Goal: Task Accomplishment & Management: Manage account settings

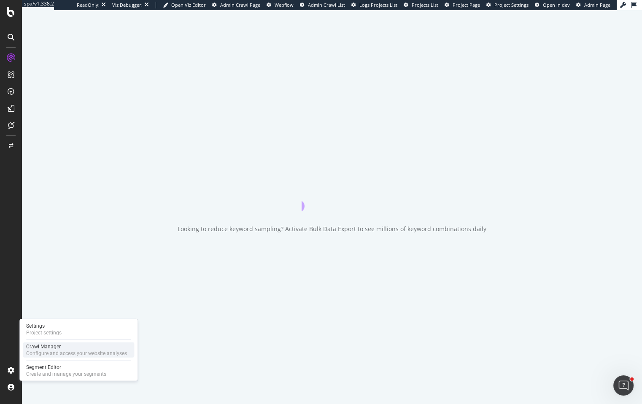
click at [39, 353] on div "Configure and access your website analyses" at bounding box center [76, 353] width 101 height 7
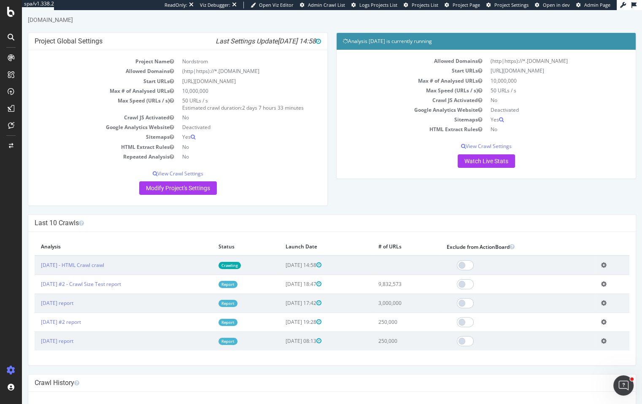
scroll to position [47, 0]
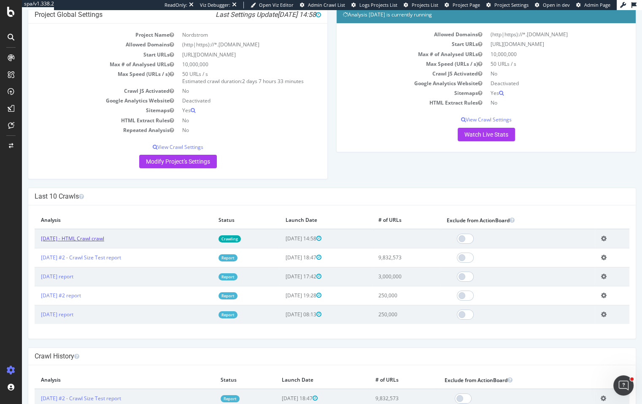
click at [103, 239] on link "2025 Oct. 6th - HTML Crawl crawl" at bounding box center [72, 238] width 63 height 7
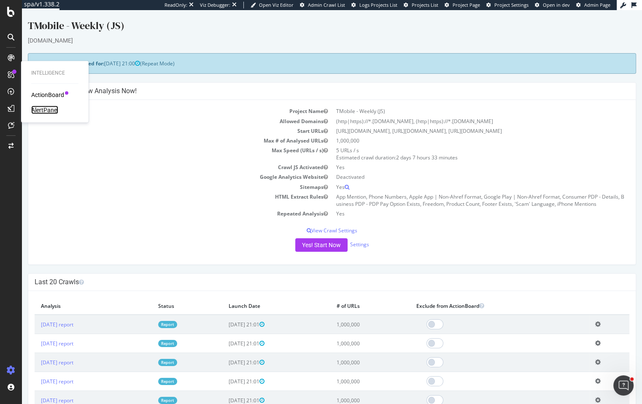
click at [48, 111] on div "AlertPanel" at bounding box center [44, 110] width 27 height 8
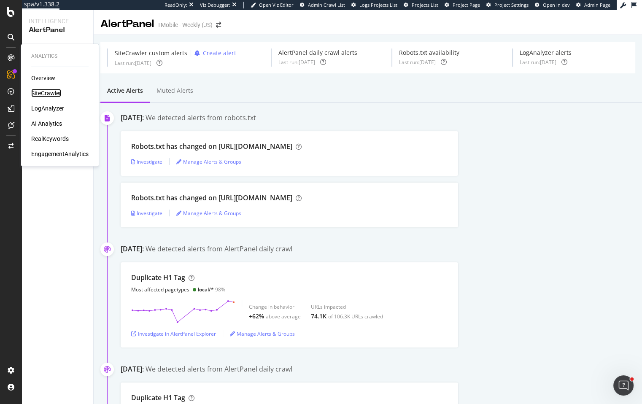
click at [56, 94] on div "SiteCrawler" at bounding box center [46, 93] width 30 height 8
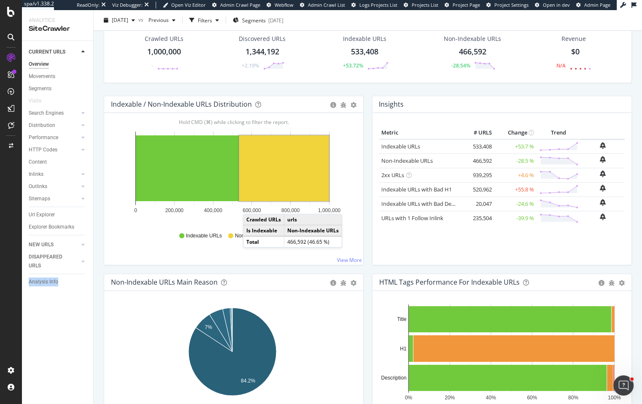
scroll to position [152, 0]
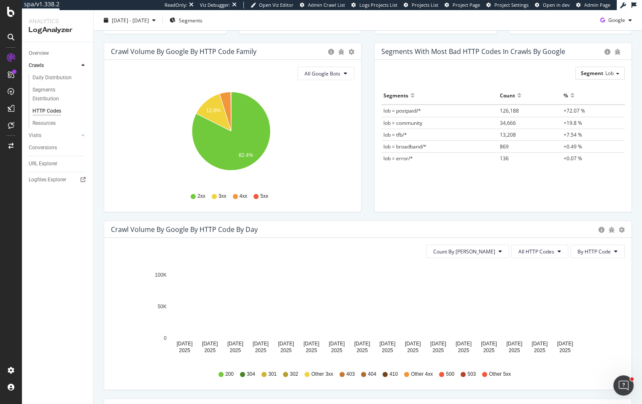
scroll to position [101, 0]
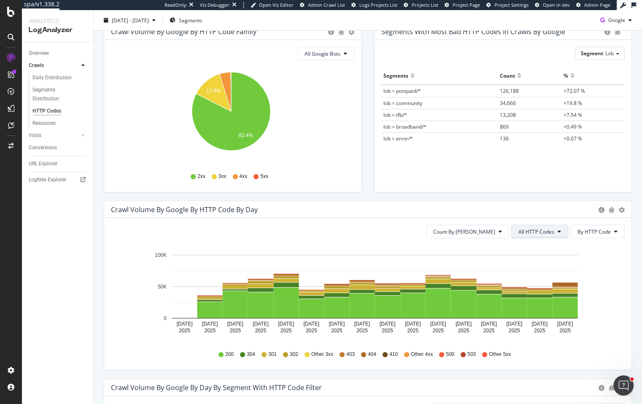
click at [530, 230] on span "All HTTP Codes" at bounding box center [536, 231] width 36 height 7
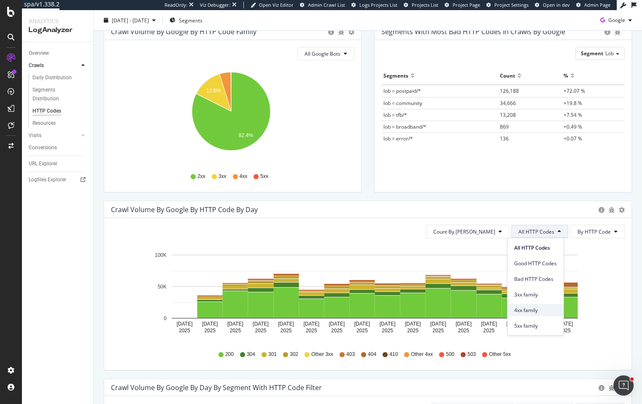
click at [532, 309] on span "4xx family" at bounding box center [535, 310] width 43 height 8
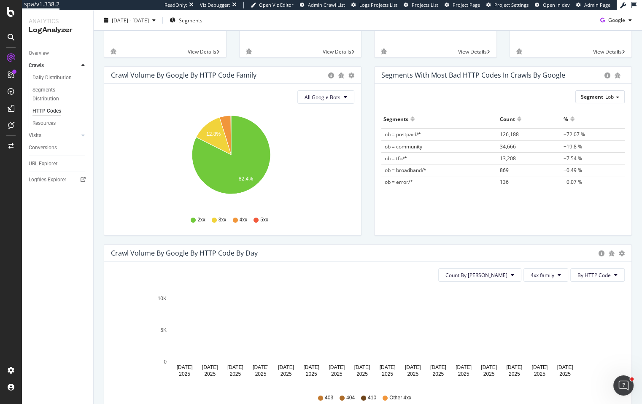
scroll to position [0, 0]
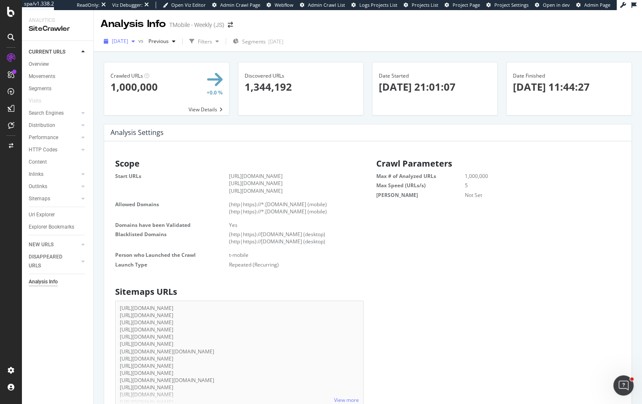
click at [138, 45] on div "2025 Oct. 3rd" at bounding box center [119, 41] width 38 height 13
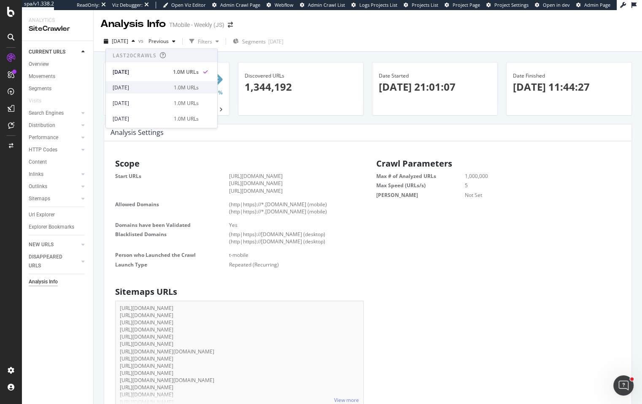
click at [152, 82] on div "2025 Sep. 26th 1.0M URLs" at bounding box center [161, 87] width 111 height 12
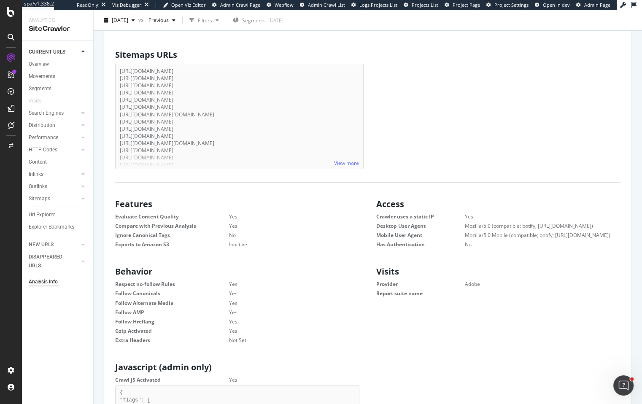
scroll to position [377, 0]
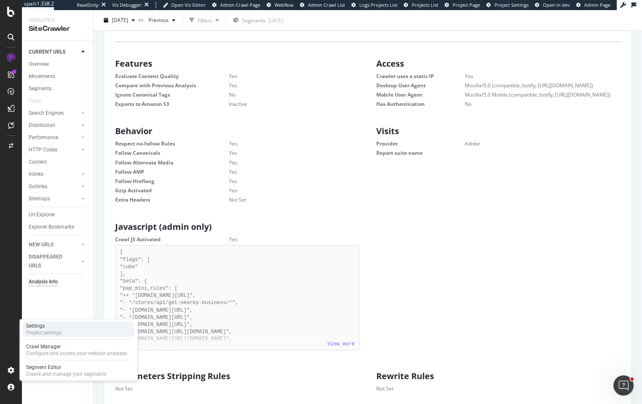
click at [57, 334] on div "Project settings" at bounding box center [43, 332] width 35 height 7
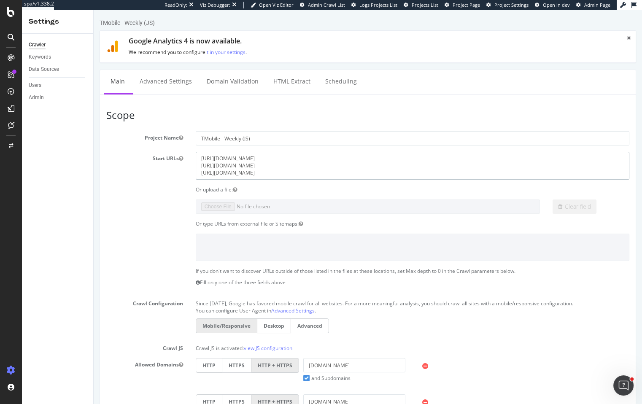
click at [271, 166] on textarea "https://www.t-mobile.com/ https://www.t-mobile.com/stores https://es.t-mobile.c…" at bounding box center [413, 165] width 434 height 27
type textarea "https://www.t-mobile.com/ https://www.t-mobile.com/business https://es.t-mobile…"
click at [129, 216] on section "Project Name TMobile - Weekly (JS) Start URLs https://www.t-mobile.com/ https:/…" at bounding box center [367, 360] width 523 height 459
click at [285, 165] on textarea "https://www.t-mobile.com/ https://www.t-mobile.com/stores https://es.t-mobile.c…" at bounding box center [413, 165] width 434 height 27
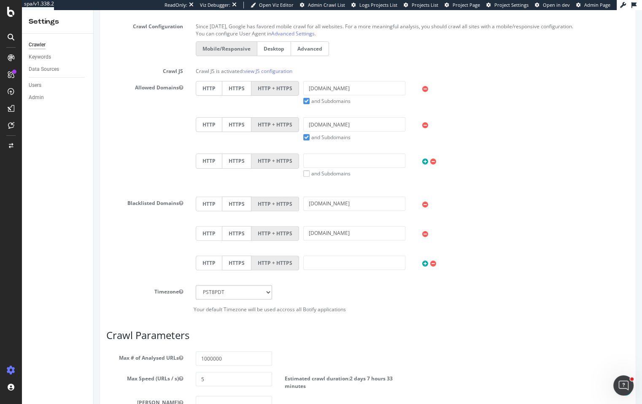
scroll to position [432, 0]
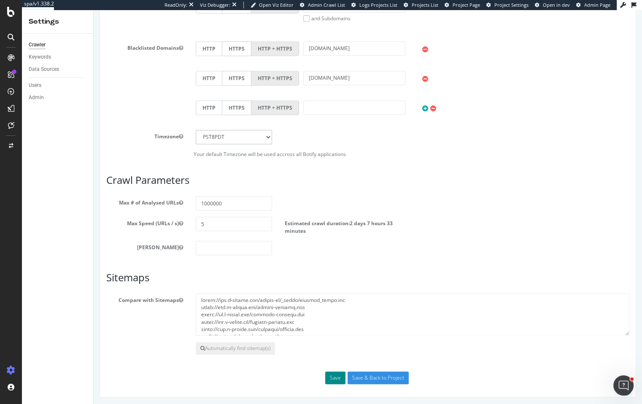
click at [334, 375] on button "Save" at bounding box center [335, 378] width 20 height 13
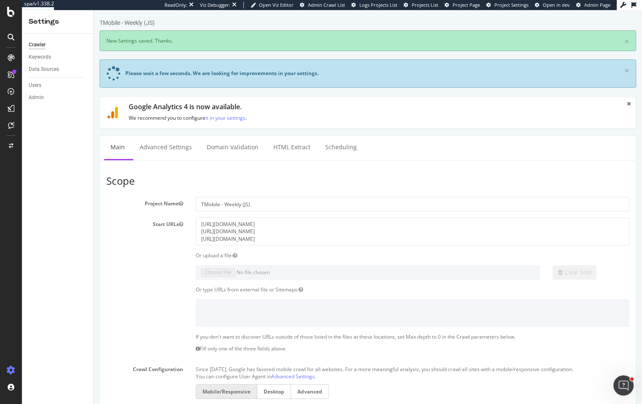
scroll to position [0, 0]
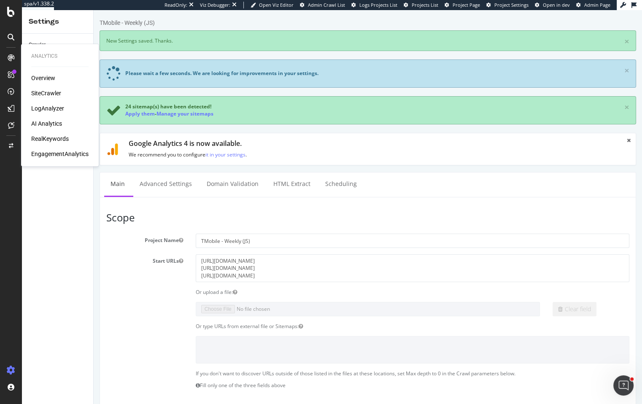
click at [40, 96] on div "SiteCrawler" at bounding box center [46, 93] width 30 height 8
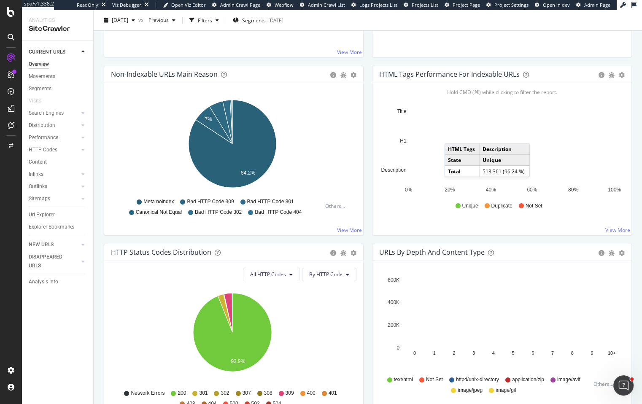
scroll to position [205, 0]
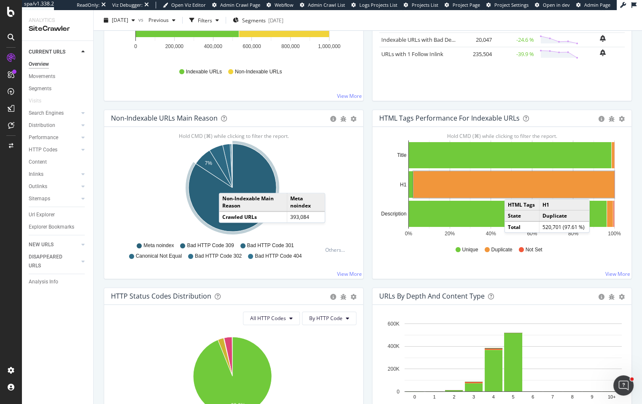
click at [510, 190] on rect "A chart." at bounding box center [513, 184] width 201 height 27
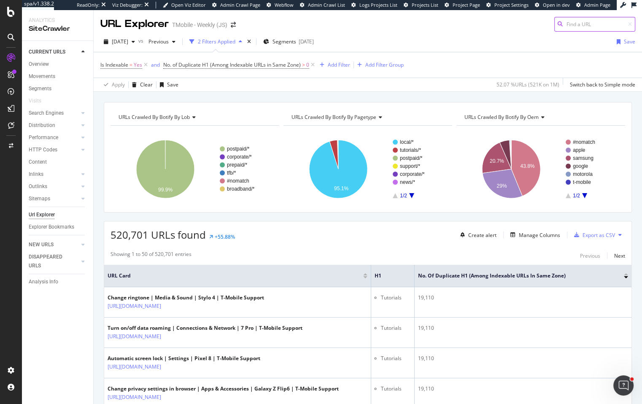
scroll to position [54, 0]
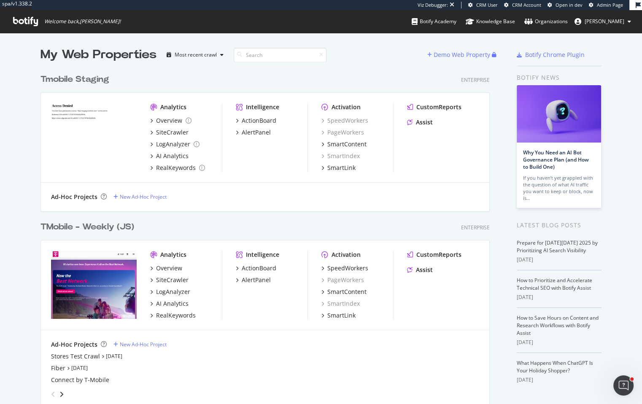
scroll to position [167, 0]
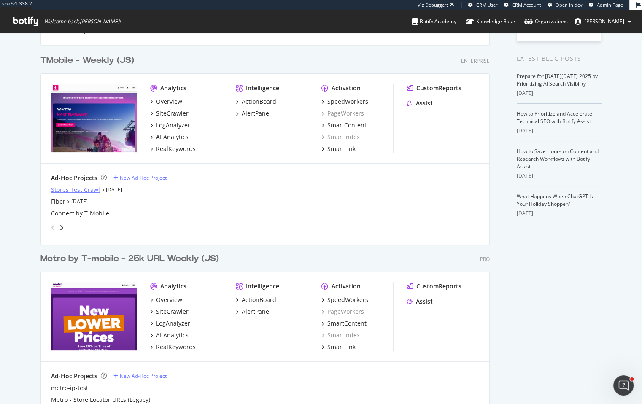
click at [91, 189] on div "Stores Test Crawl" at bounding box center [75, 190] width 49 height 8
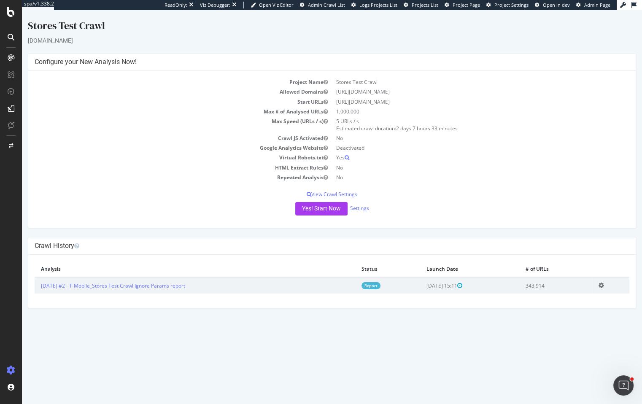
click at [355, 216] on div "Project Name Stores Test Crawl Allowed Domains [URL][DOMAIN_NAME] Start URLs [U…" at bounding box center [331, 149] width 607 height 157
click at [357, 210] on link "Settings" at bounding box center [359, 208] width 19 height 7
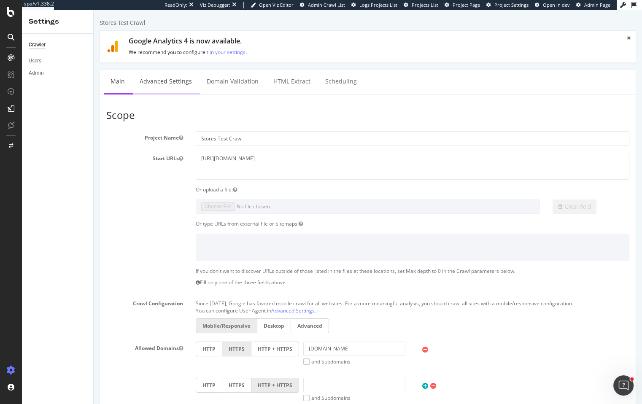
click at [193, 81] on link "Advanced Settings" at bounding box center [165, 81] width 65 height 23
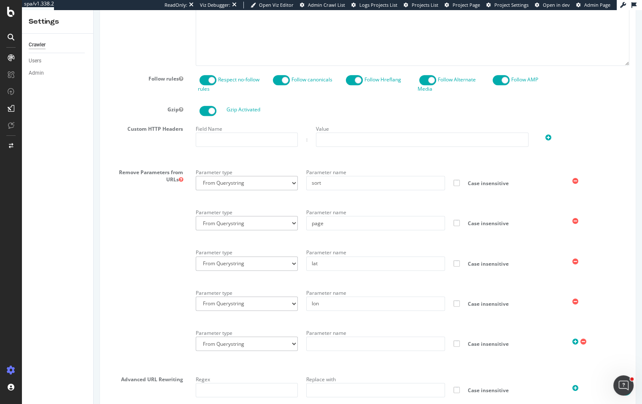
scroll to position [487, 0]
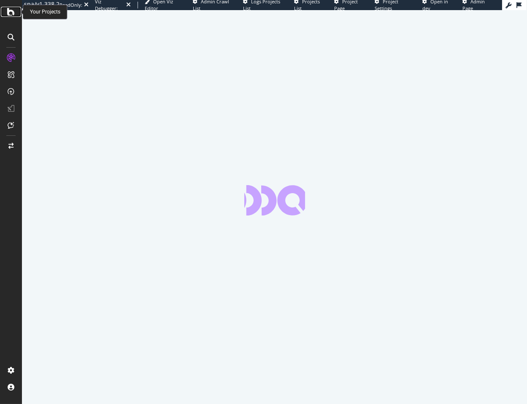
click at [9, 14] on icon at bounding box center [11, 12] width 8 height 10
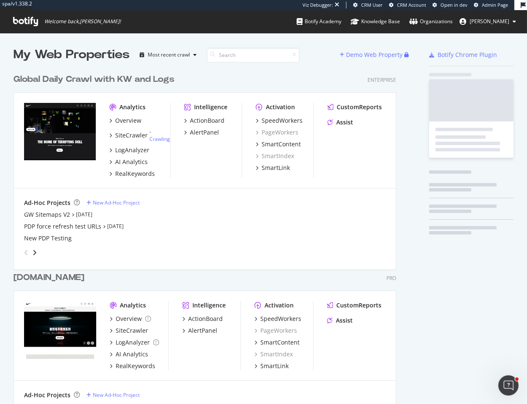
scroll to position [487, 384]
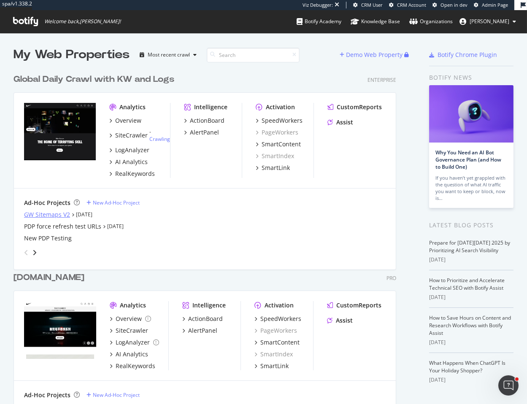
click at [47, 213] on div "GW Sitemaps V2" at bounding box center [47, 214] width 46 height 8
